Goal: Task Accomplishment & Management: Manage account settings

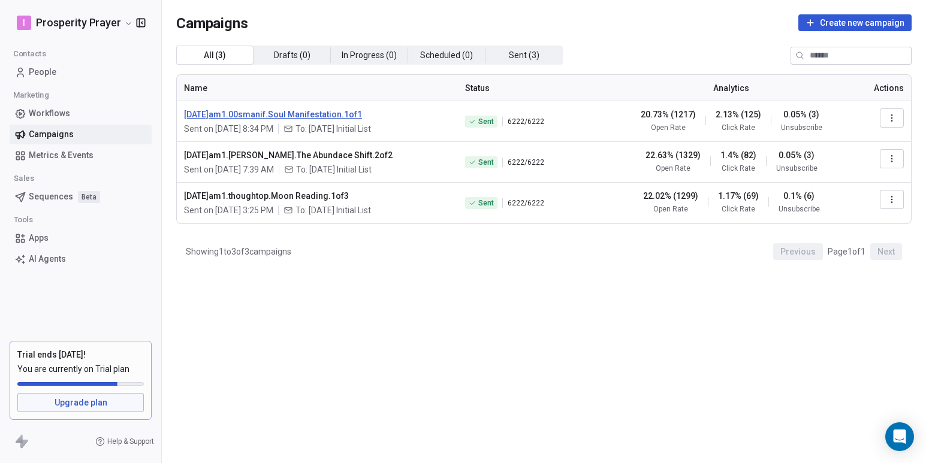
click at [275, 114] on span "2025.10.06.am1.00smanif.Soul Manifestation.1of1" at bounding box center [317, 114] width 267 height 12
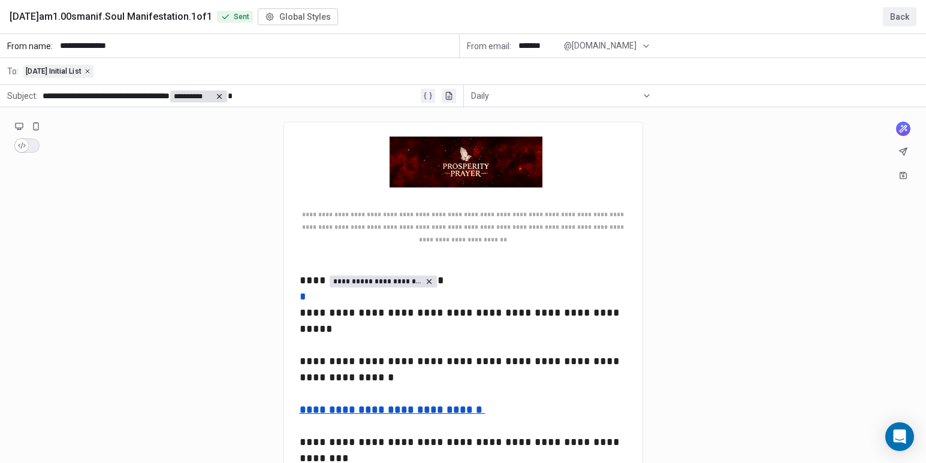
click at [900, 14] on button "Back" at bounding box center [900, 16] width 34 height 19
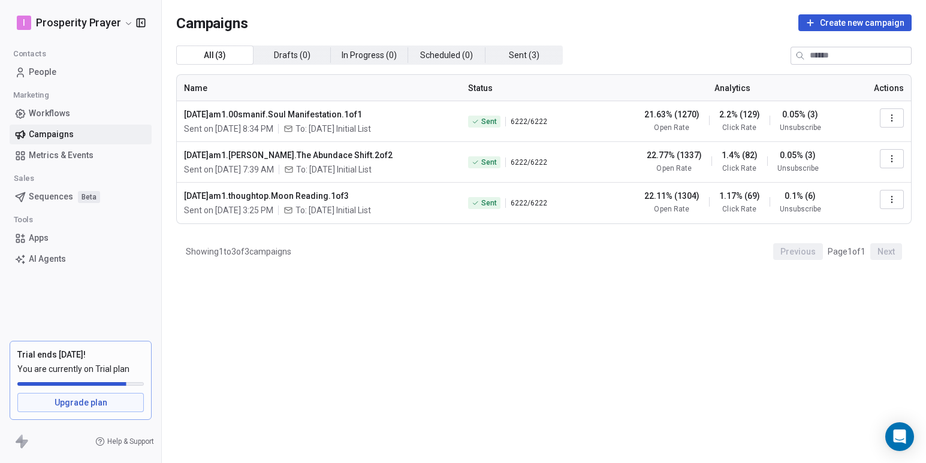
click at [125, 24] on html "I Prosperity Prayer Contacts People Marketing Workflows Campaigns Metrics & Eve…" at bounding box center [463, 231] width 926 height 463
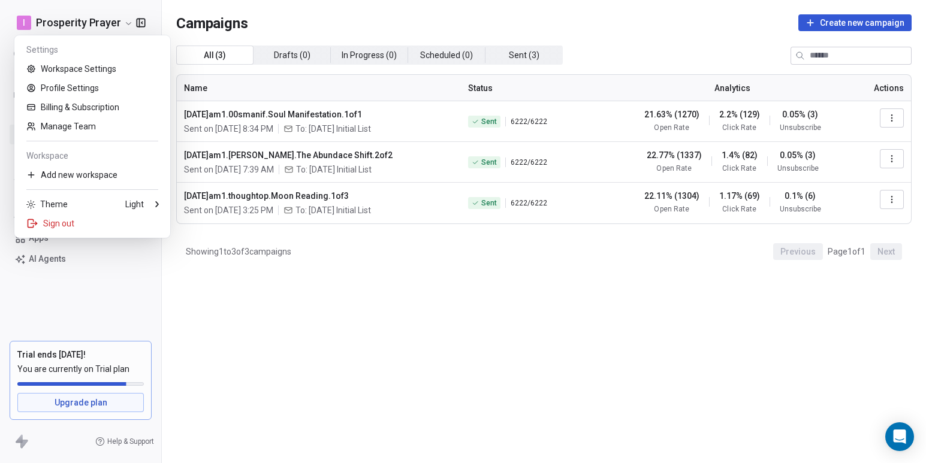
click at [891, 114] on html "I Prosperity Prayer Contacts People Marketing Workflows Campaigns Metrics & Eve…" at bounding box center [463, 231] width 926 height 463
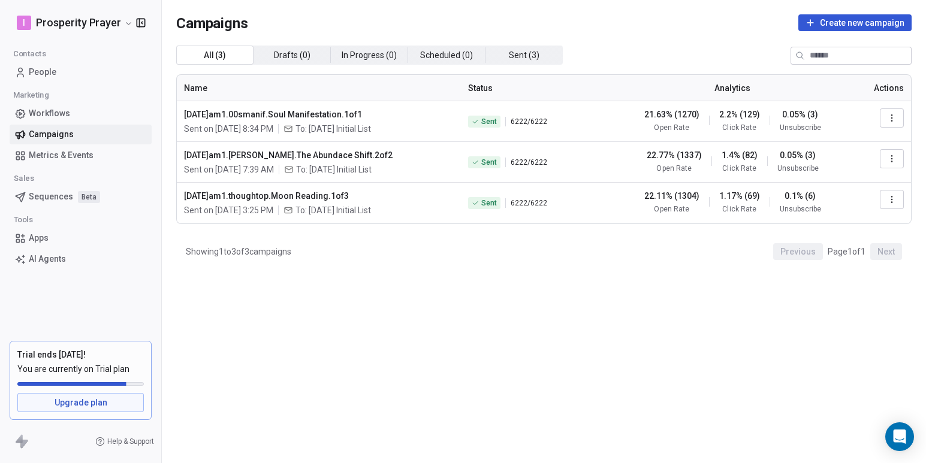
click at [888, 117] on icon "button" at bounding box center [892, 118] width 10 height 10
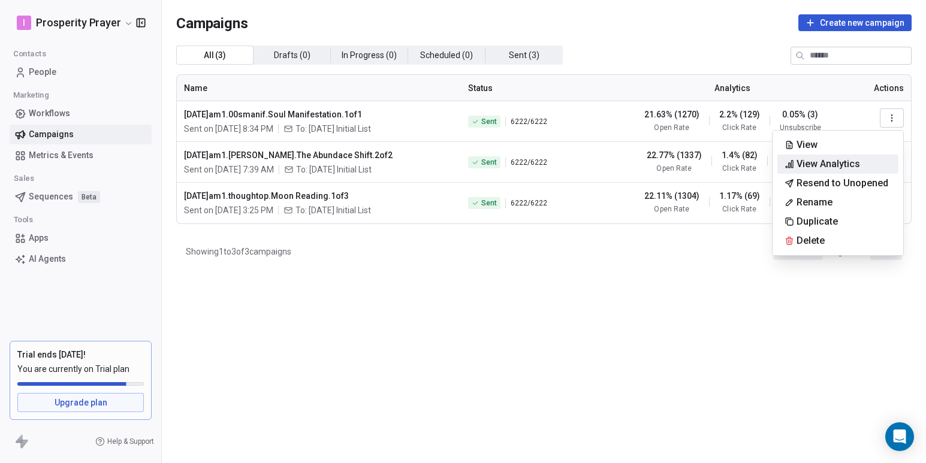
click at [830, 163] on span "View Analytics" at bounding box center [829, 164] width 64 height 14
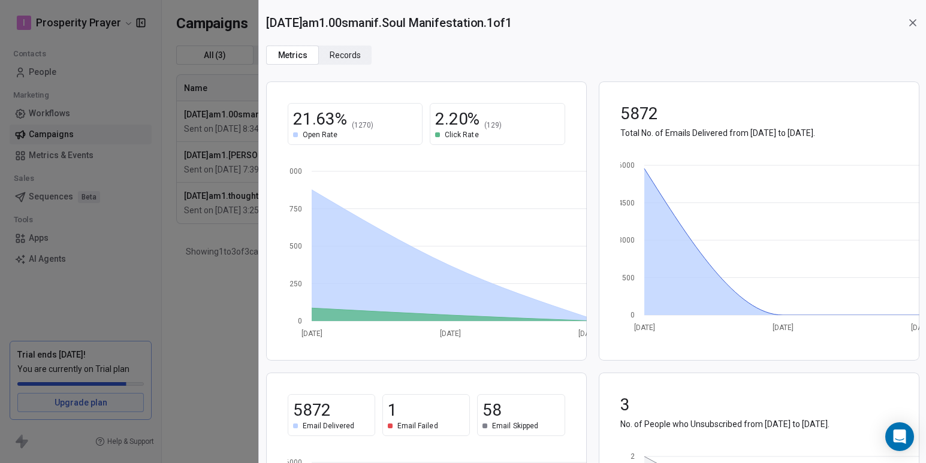
click at [915, 22] on icon at bounding box center [913, 23] width 12 height 12
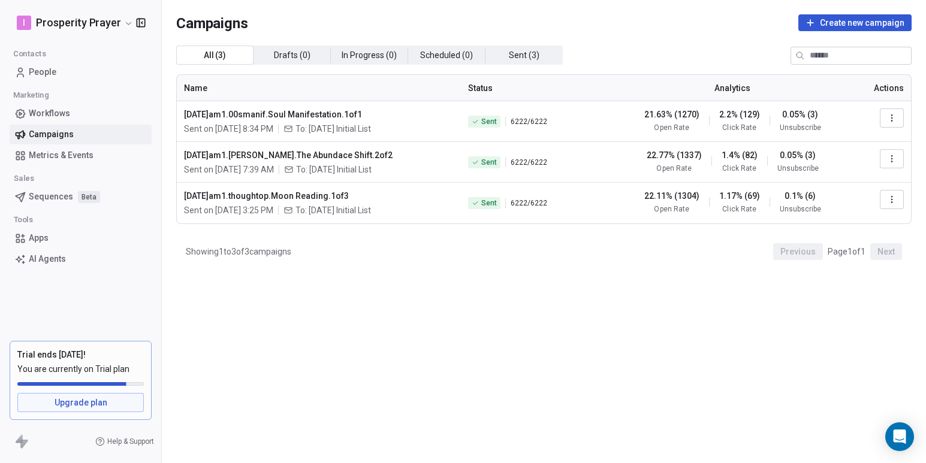
click at [828, 56] on input at bounding box center [860, 55] width 101 height 17
click at [130, 20] on button "button" at bounding box center [138, 23] width 17 height 12
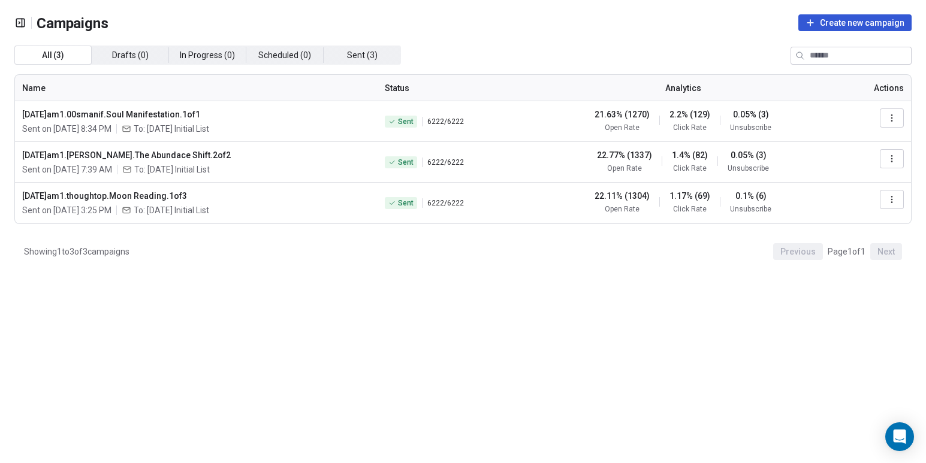
click at [22, 23] on icon "button" at bounding box center [22, 23] width 0 height 8
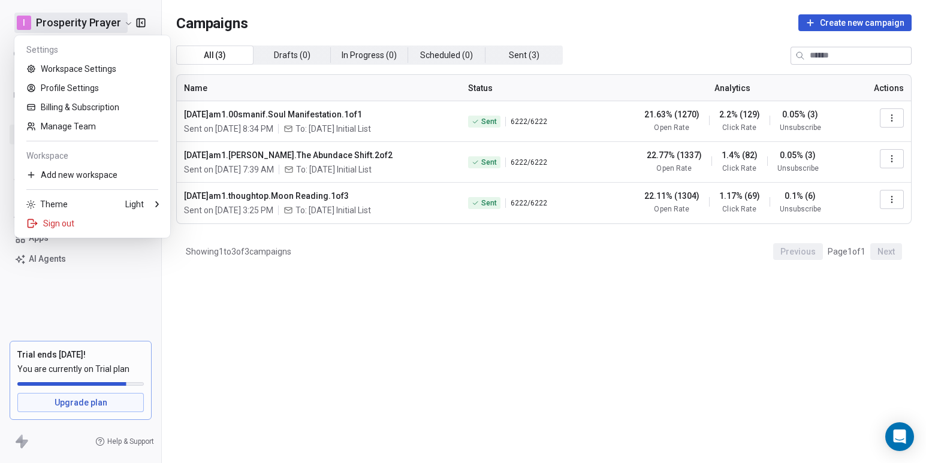
click at [128, 20] on html "I Prosperity Prayer Contacts People Marketing Workflows Campaigns Metrics & Eve…" at bounding box center [463, 231] width 926 height 463
click at [57, 227] on div "Sign out" at bounding box center [92, 223] width 146 height 19
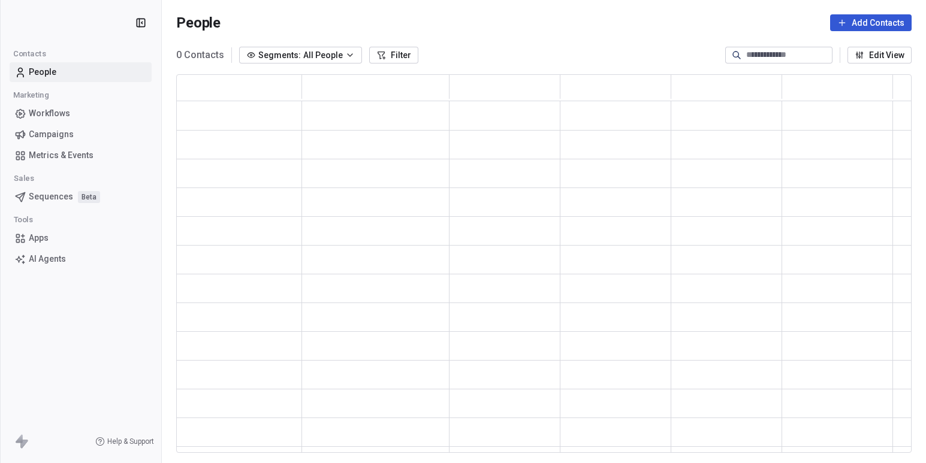
scroll to position [379, 736]
